Goal: Task Accomplishment & Management: Complete application form

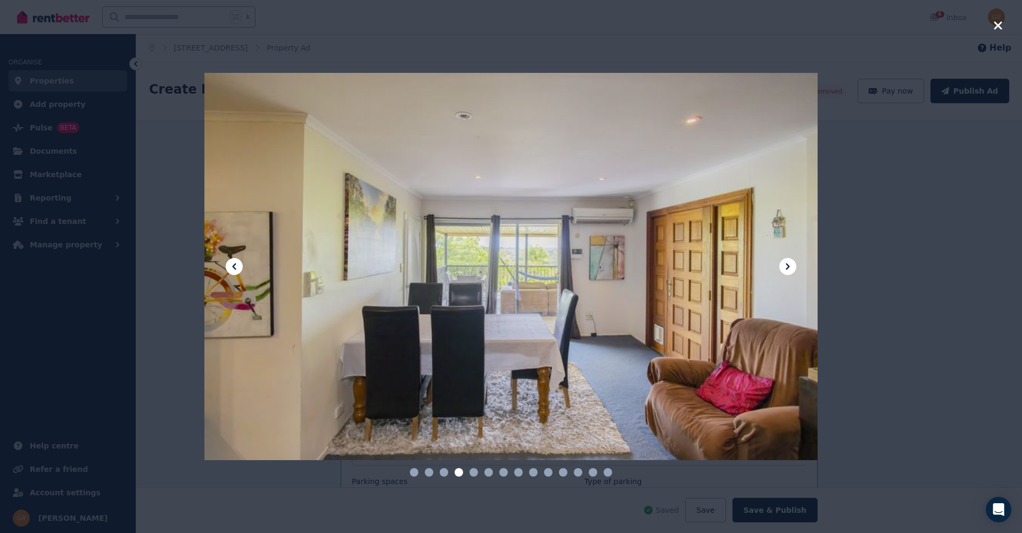
select select "**********"
click at [786, 264] on icon at bounding box center [787, 266] width 4 height 6
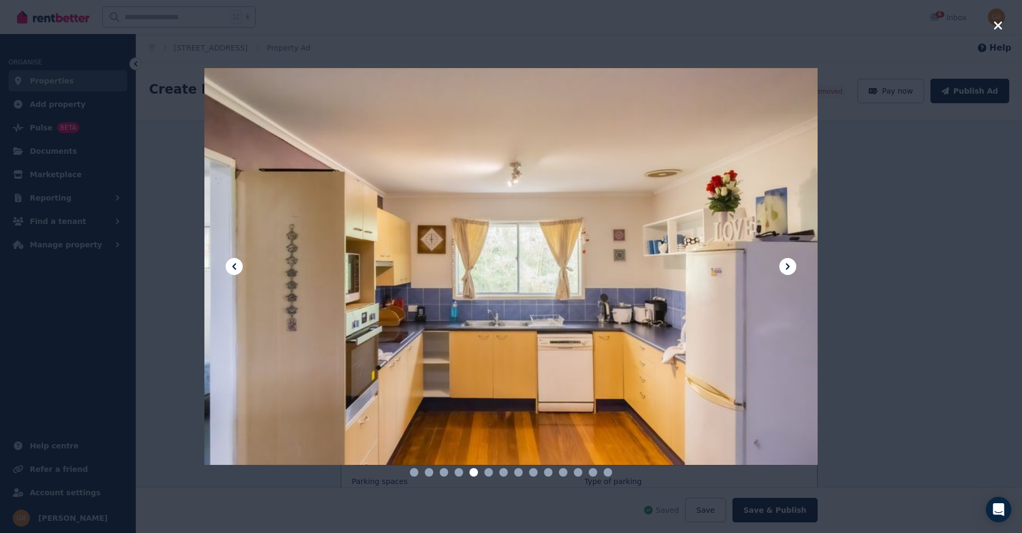
click at [786, 264] on icon at bounding box center [787, 266] width 4 height 6
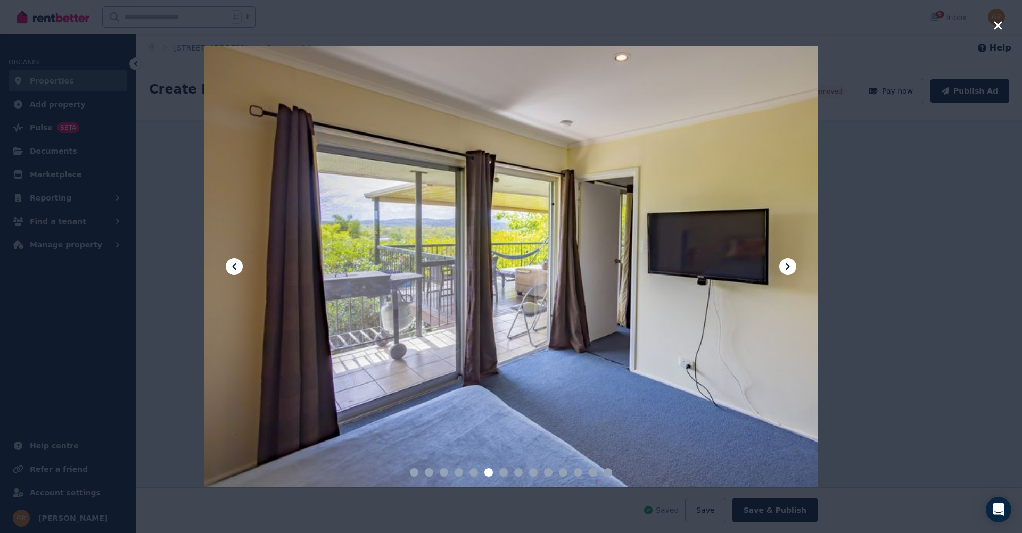
click at [236, 264] on icon at bounding box center [234, 266] width 4 height 6
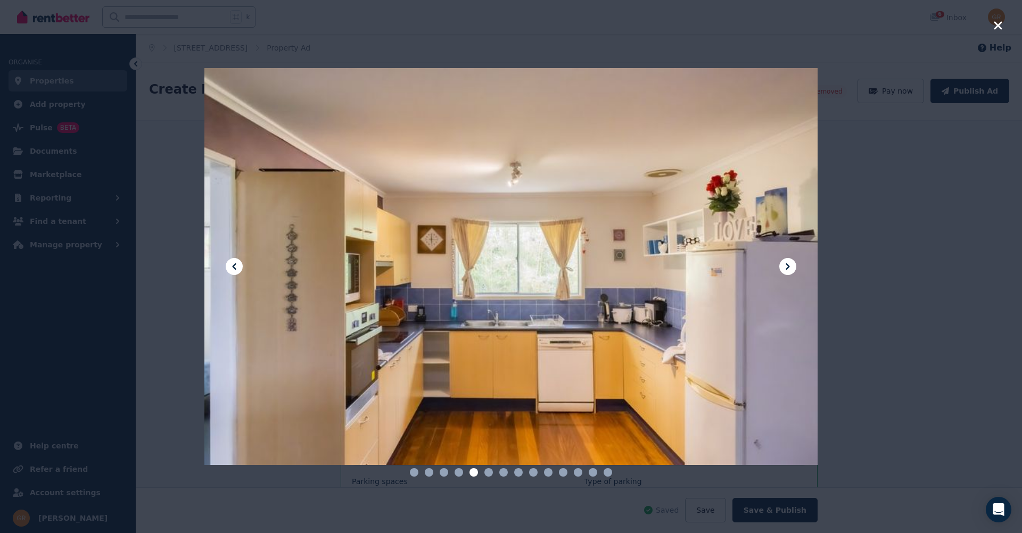
click at [783, 272] on icon at bounding box center [787, 266] width 13 height 13
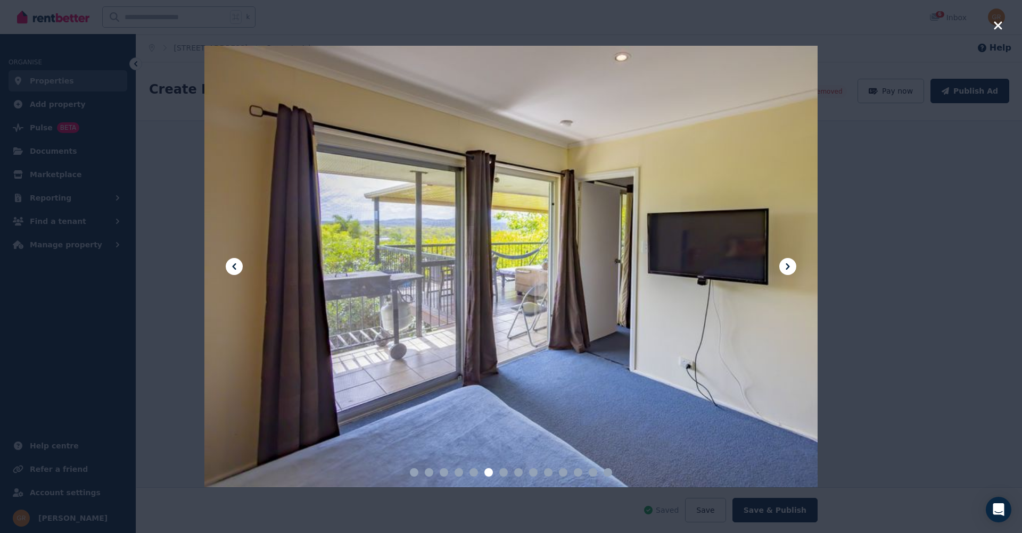
click at [786, 269] on icon at bounding box center [787, 266] width 4 height 6
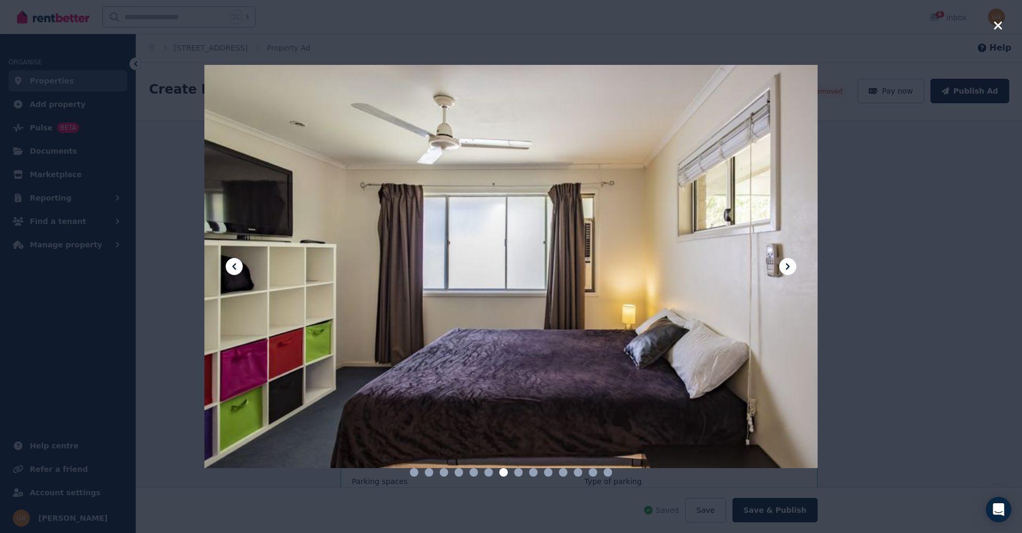
click at [787, 268] on icon at bounding box center [787, 266] width 4 height 6
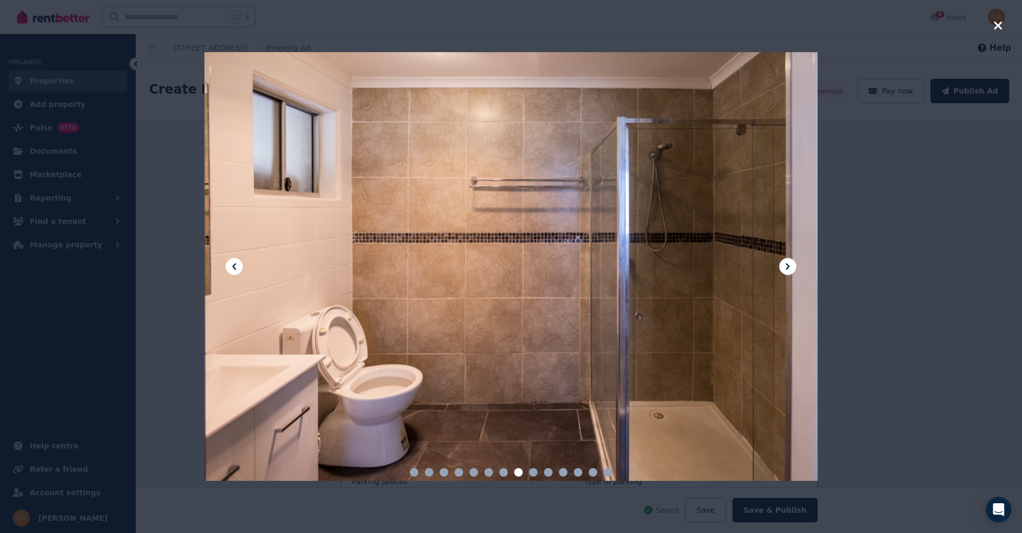
click at [787, 268] on icon at bounding box center [787, 266] width 4 height 6
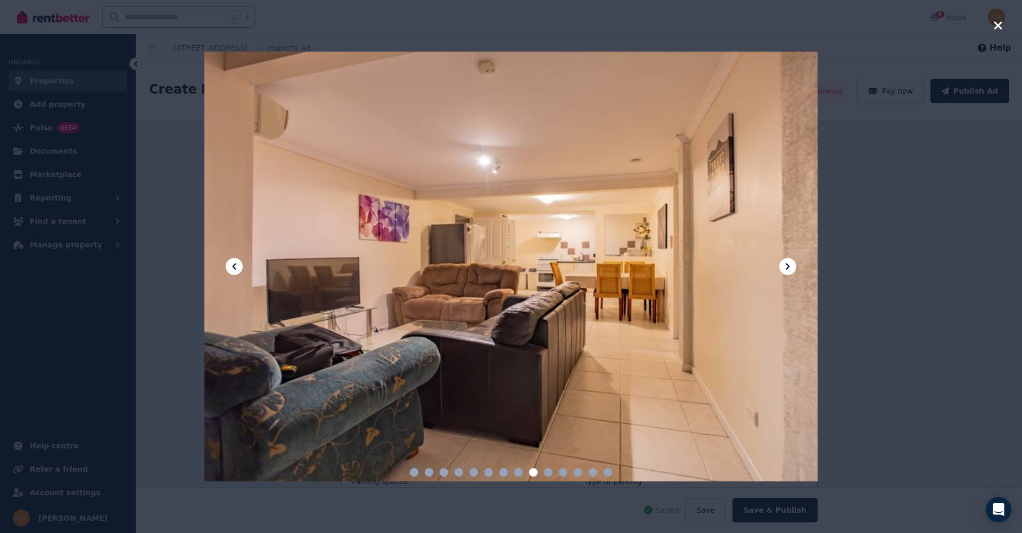
click at [787, 268] on icon at bounding box center [787, 266] width 4 height 6
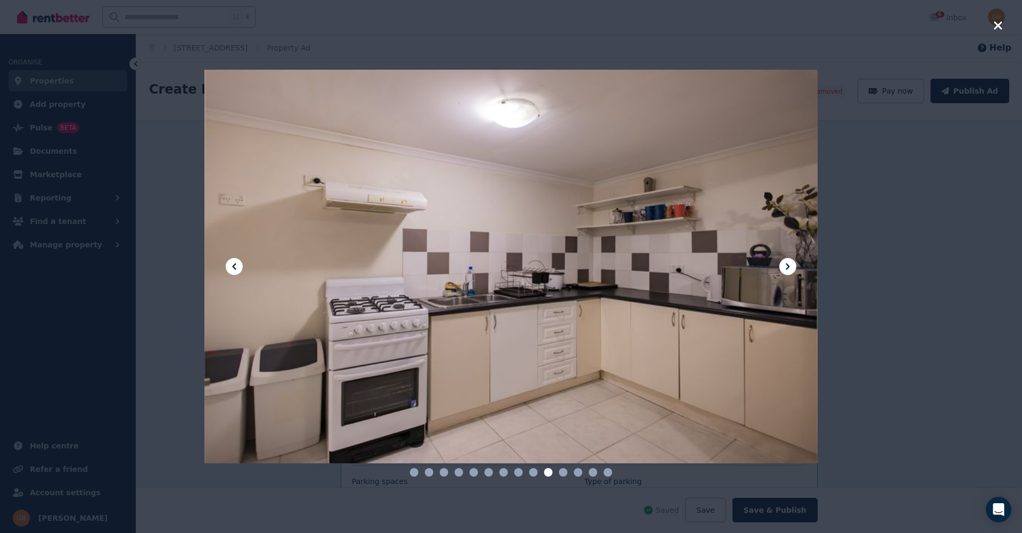
click at [761, 39] on div at bounding box center [510, 266] width 613 height 533
click at [147, 80] on div at bounding box center [511, 266] width 1022 height 533
